Goal: Task Accomplishment & Management: Use online tool/utility

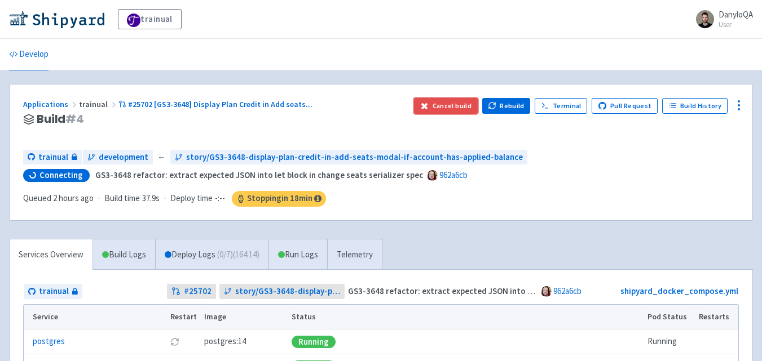
click at [464, 108] on button "Cancel build" at bounding box center [446, 106] width 64 height 16
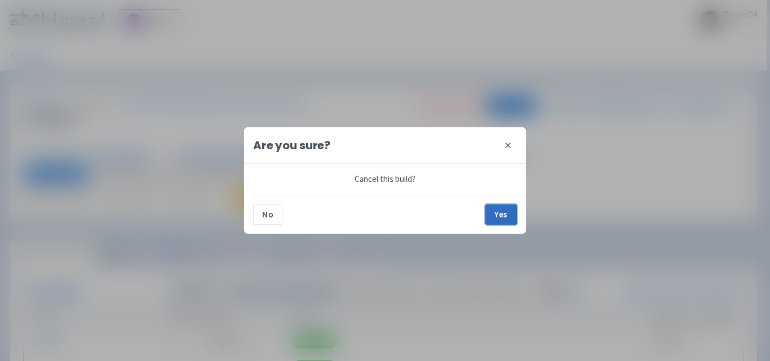
click at [493, 216] on button "Yes" at bounding box center [501, 215] width 32 height 20
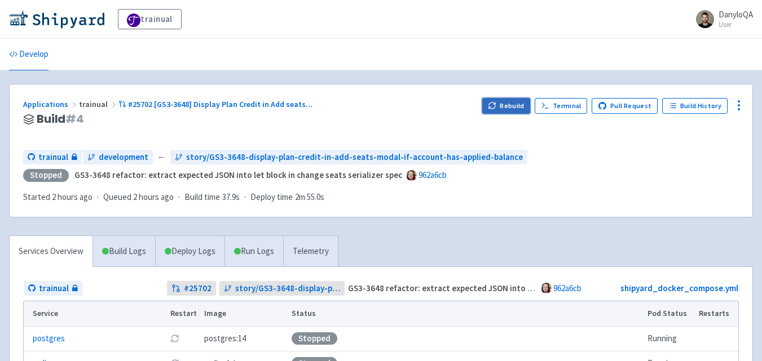
click at [512, 105] on button "Rebuild" at bounding box center [506, 106] width 48 height 16
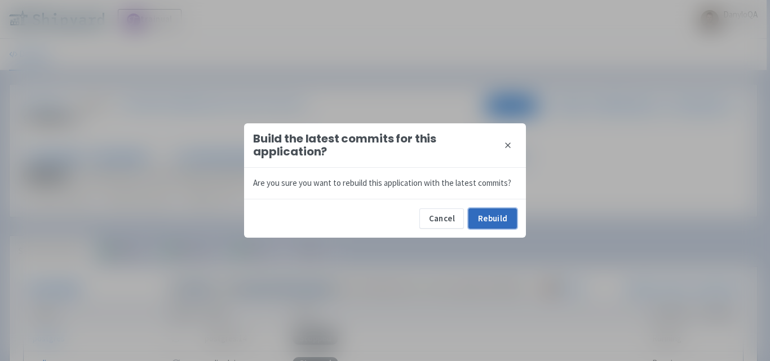
click at [488, 214] on button "Rebuild" at bounding box center [492, 219] width 48 height 20
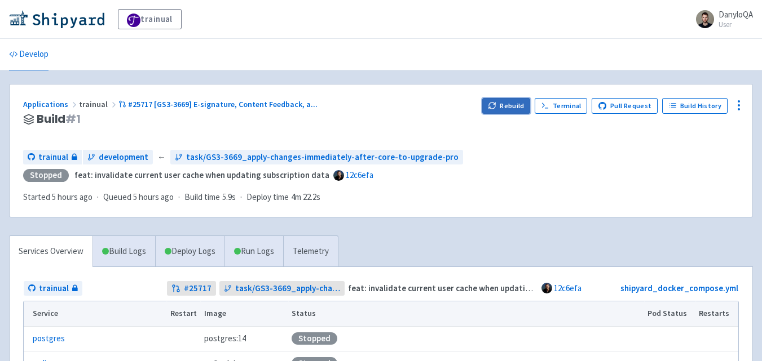
click at [504, 109] on button "Rebuild" at bounding box center [506, 106] width 48 height 16
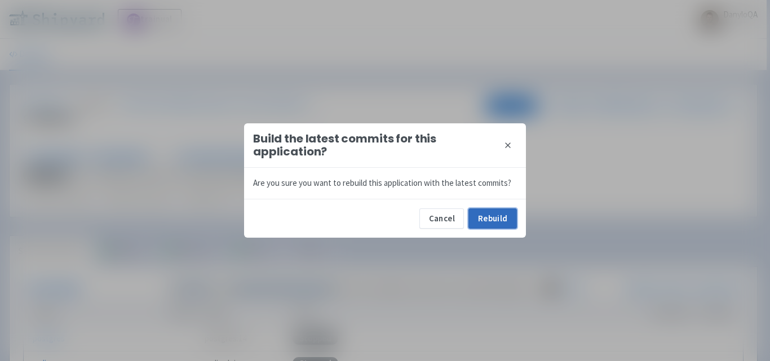
click at [487, 212] on button "Rebuild" at bounding box center [492, 219] width 48 height 20
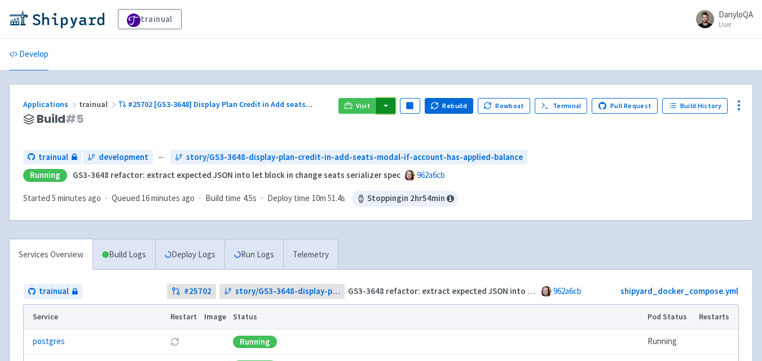
click at [392, 107] on button "button" at bounding box center [385, 106] width 19 height 16
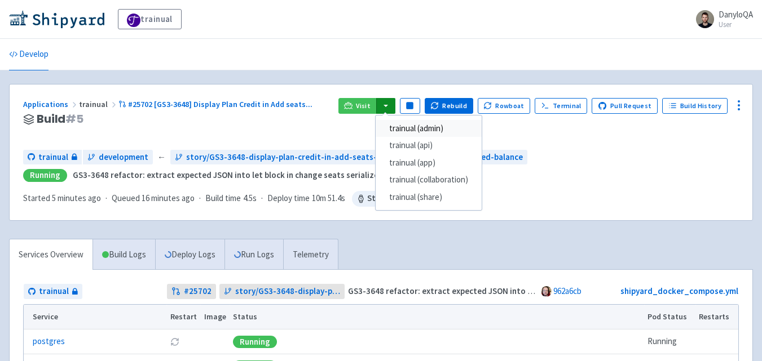
click at [437, 127] on link "trainual (admin)" at bounding box center [428, 128] width 106 height 17
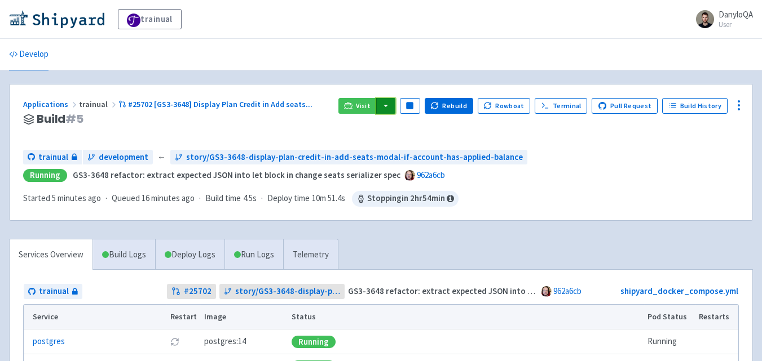
click at [387, 102] on button "button" at bounding box center [385, 106] width 19 height 16
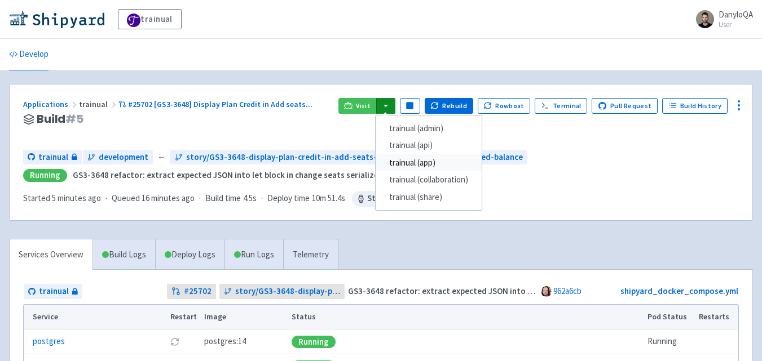
click at [438, 164] on link "trainual (app)" at bounding box center [428, 162] width 106 height 17
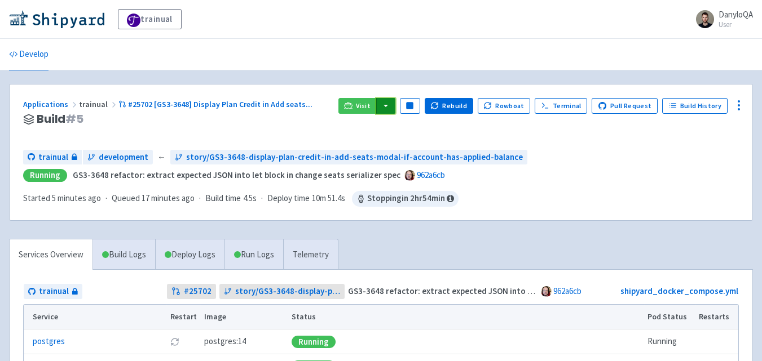
click at [395, 108] on button "button" at bounding box center [385, 106] width 19 height 16
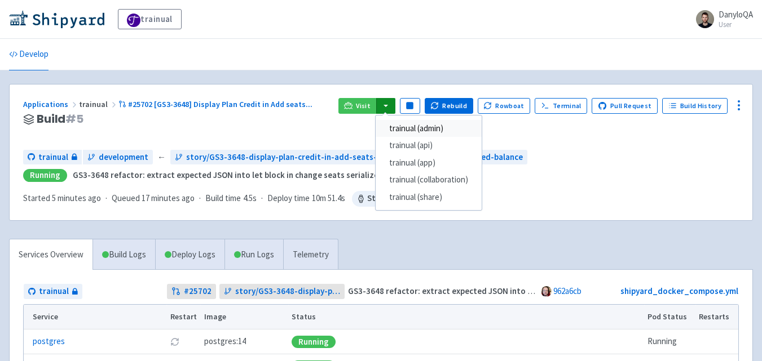
click at [423, 130] on link "trainual (admin)" at bounding box center [428, 128] width 106 height 17
